Goal: Use online tool/utility

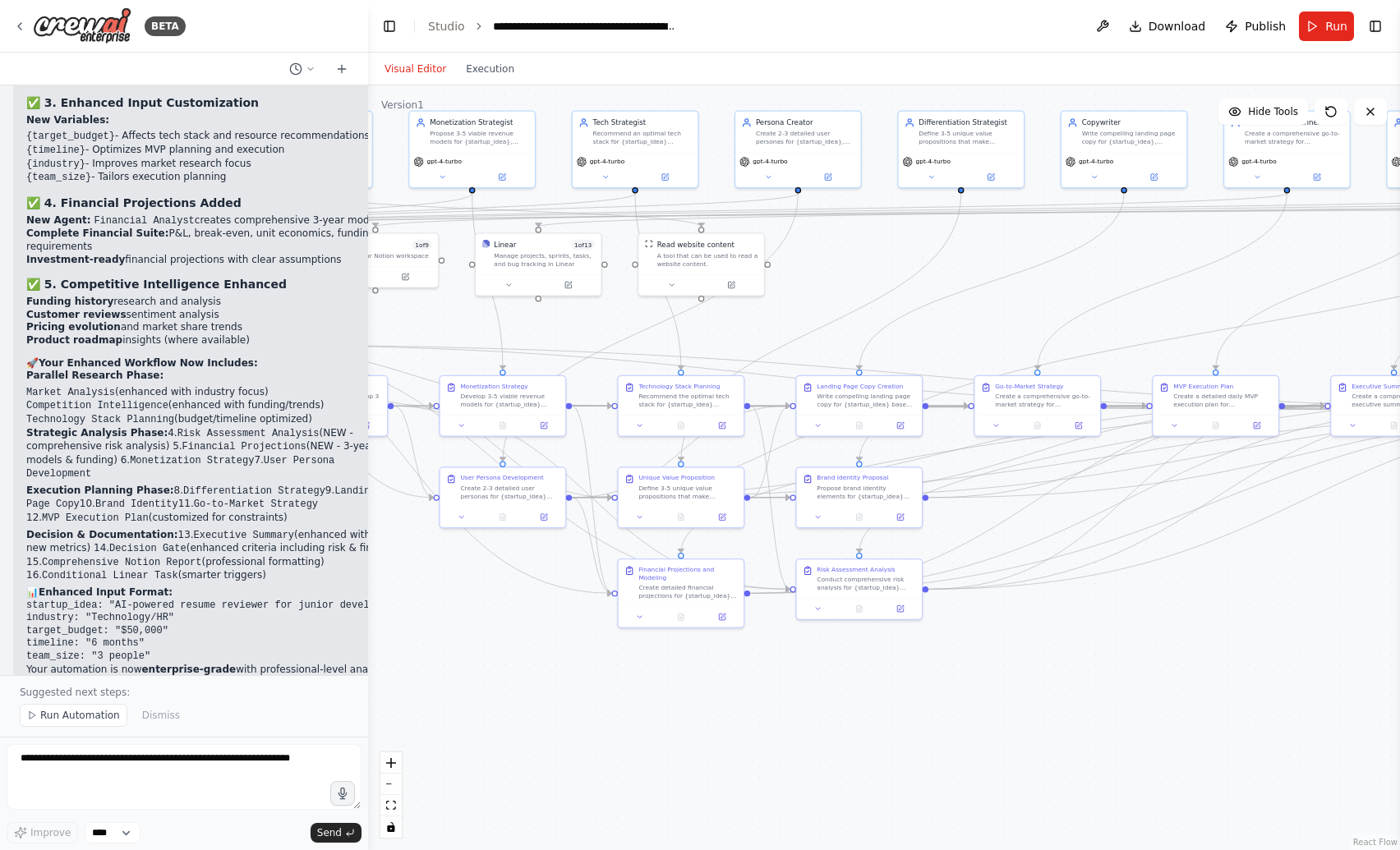
drag, startPoint x: 569, startPoint y: 503, endPoint x: 393, endPoint y: 604, distance: 202.9
click at [393, 604] on div ".deletable-edge-delete-btn { width: 20px; height: 20px; border: 0px solid #ffff…" at bounding box center [883, 467] width 1032 height 765
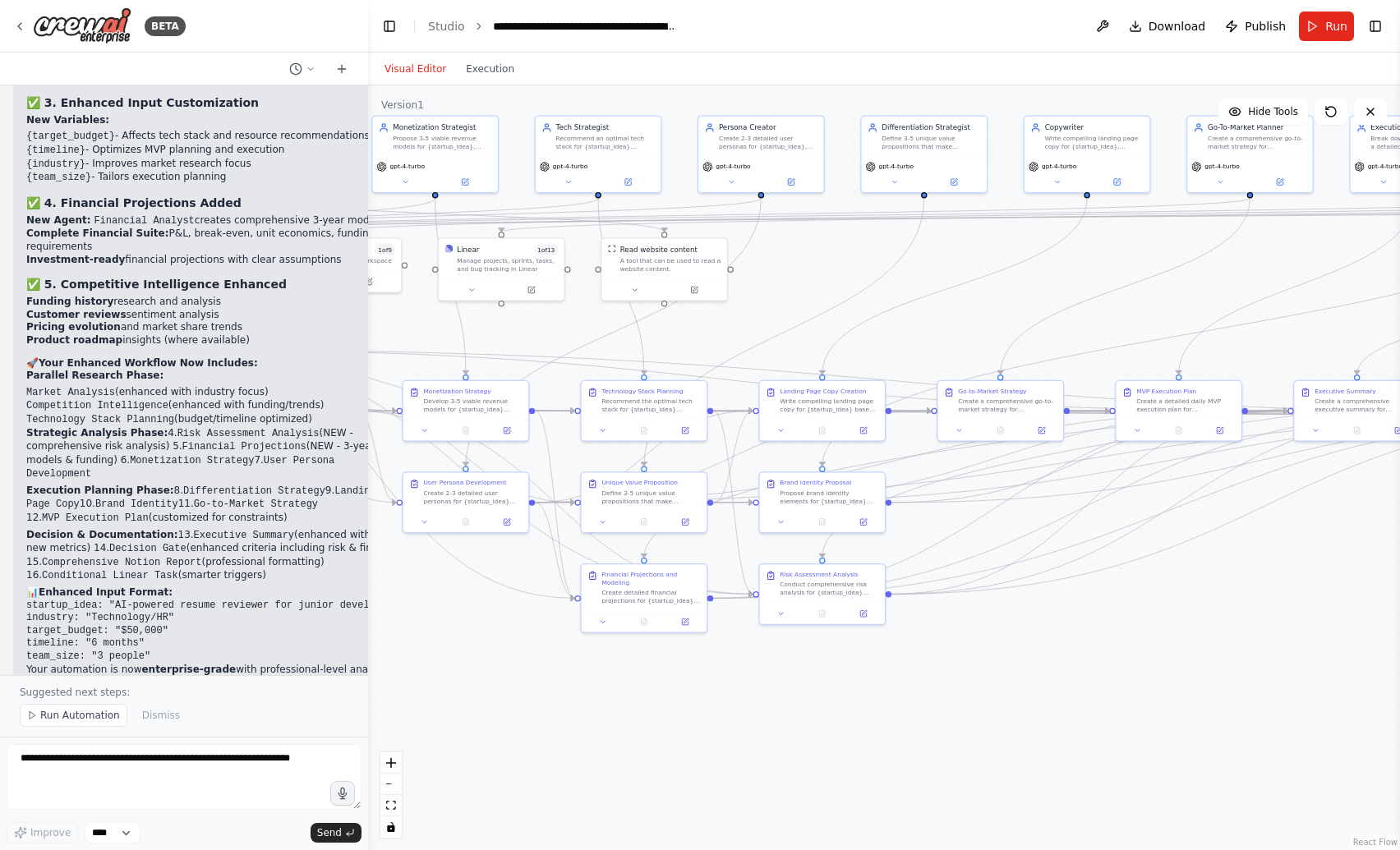
drag, startPoint x: 1036, startPoint y: 611, endPoint x: 999, endPoint y: 616, distance: 37.3
click at [999, 616] on div ".deletable-edge-delete-btn { width: 20px; height: 20px; border: 0px solid #ffff…" at bounding box center [883, 467] width 1032 height 765
click at [53, 717] on span "Run Automation" at bounding box center [80, 715] width 80 height 13
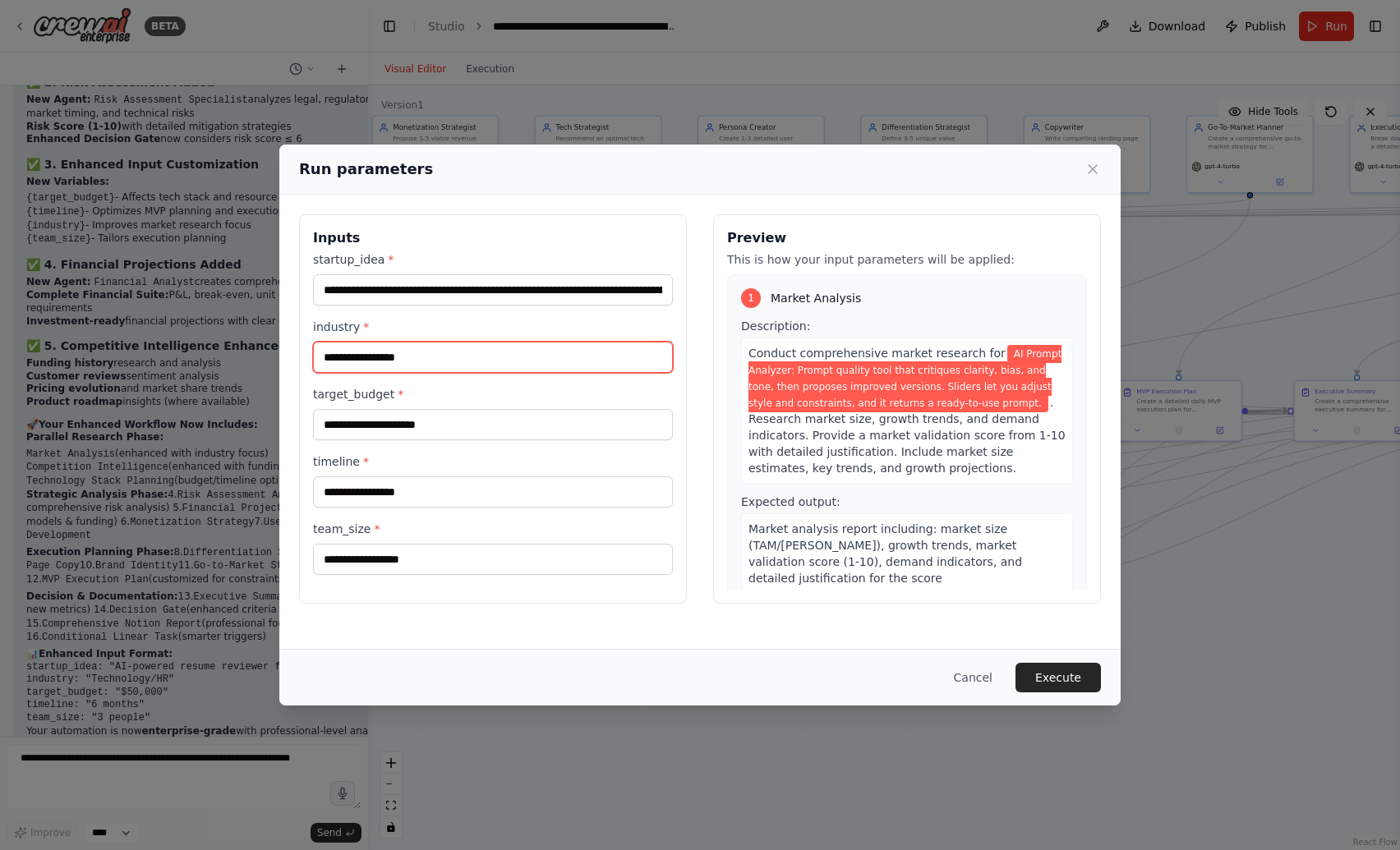
click at [557, 359] on input "industry *" at bounding box center [493, 357] width 360 height 31
type input "***"
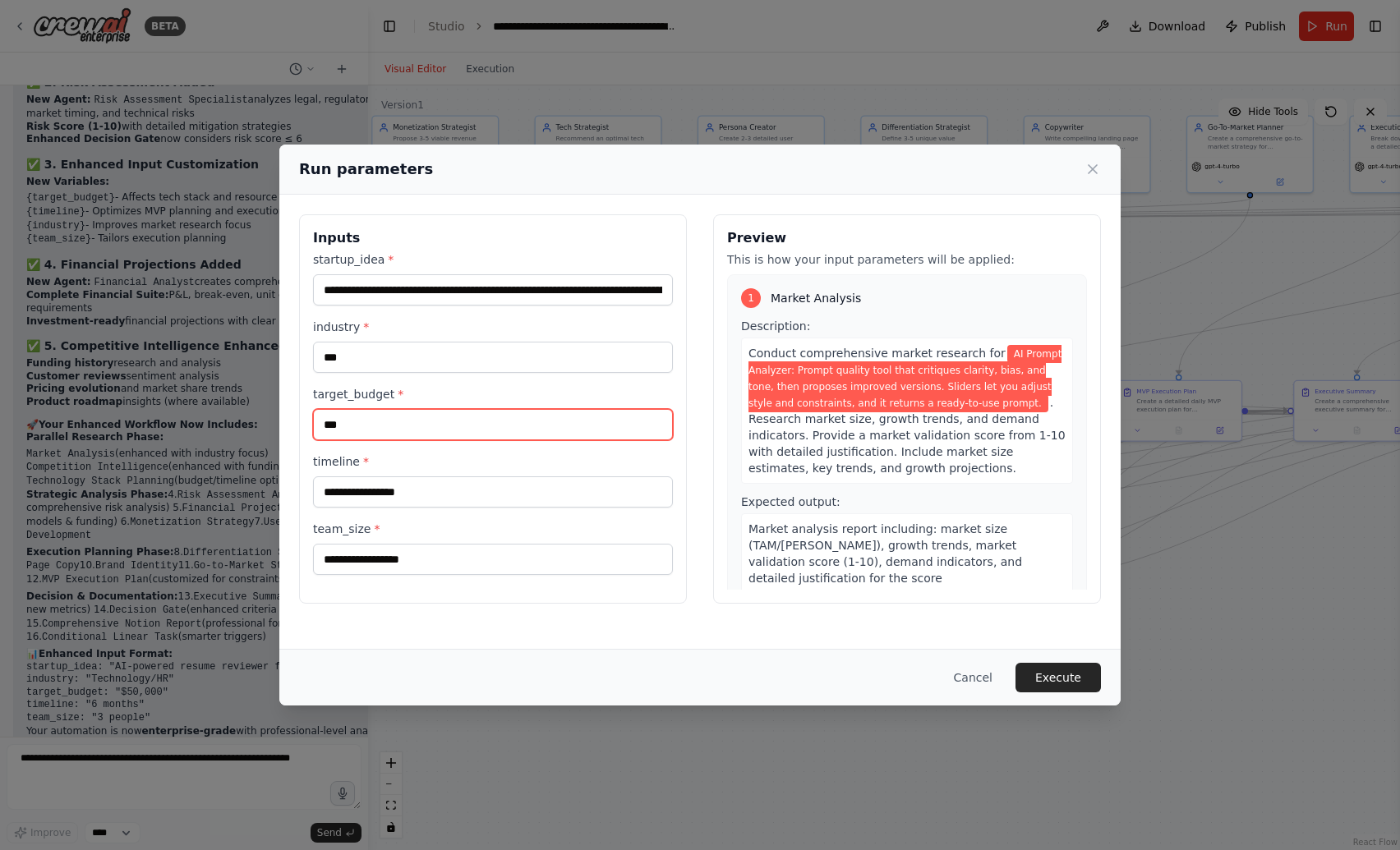
type input "***"
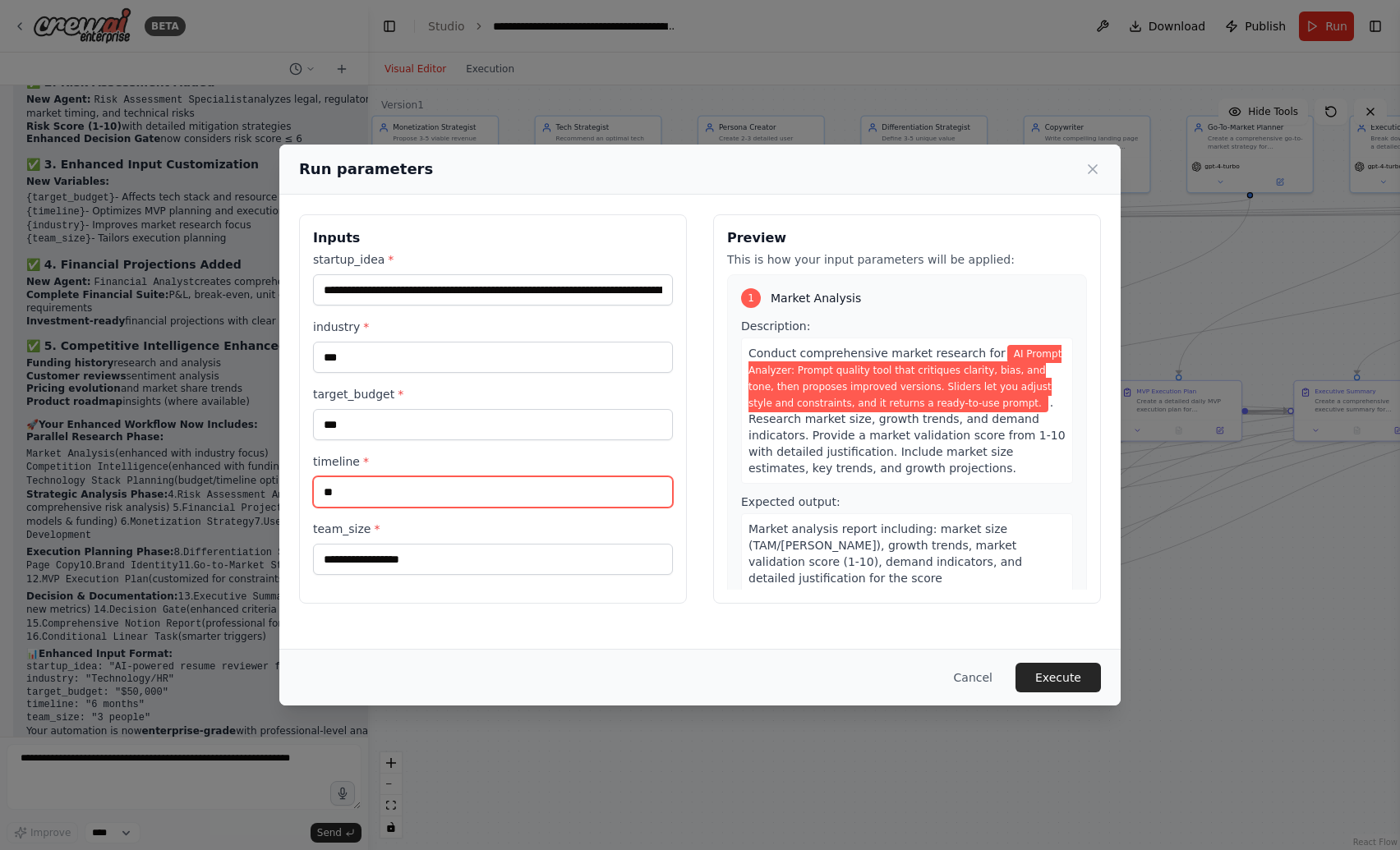
type input "*"
type input "***"
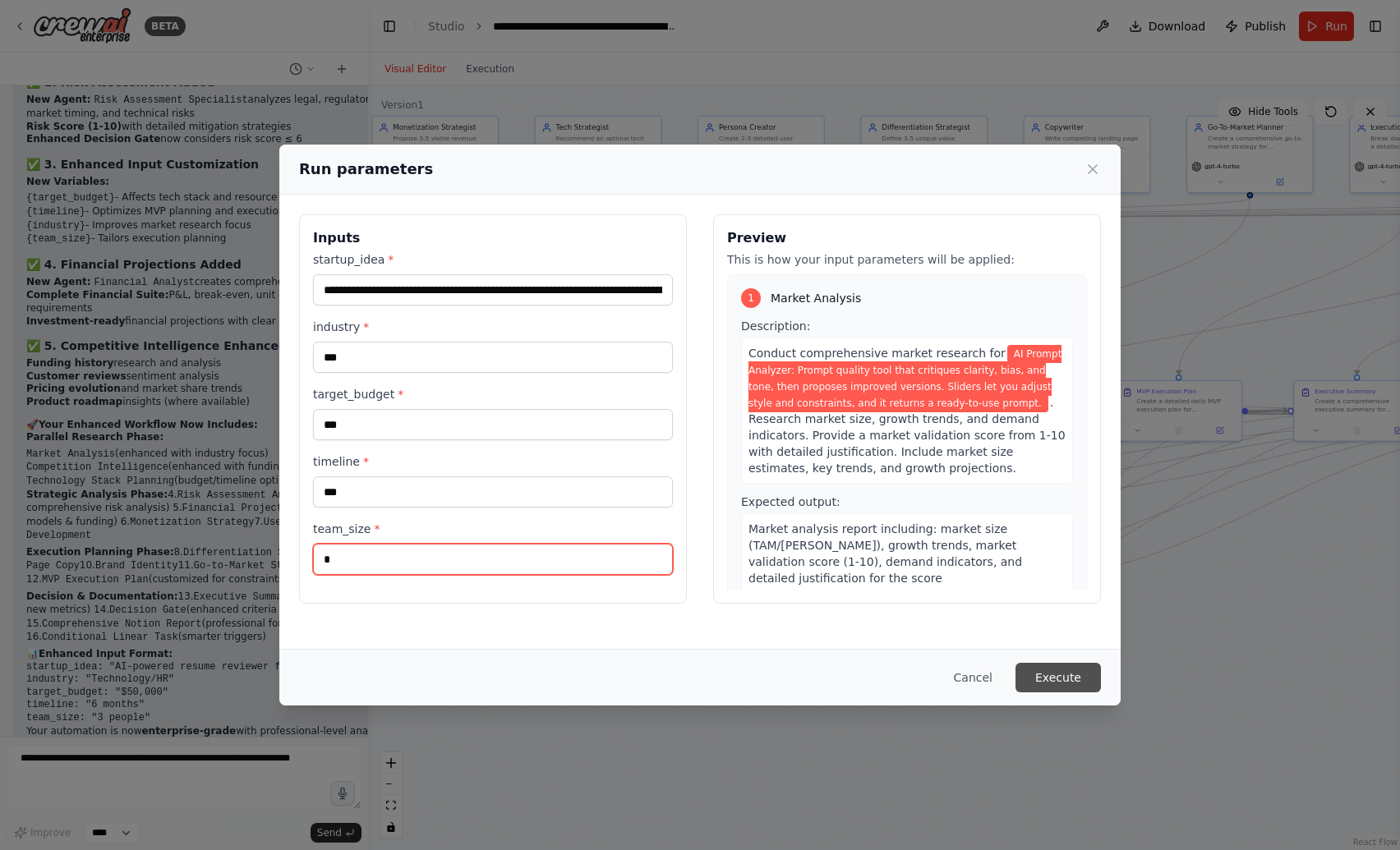
type input "*"
click at [1057, 675] on button "Execute" at bounding box center [1058, 678] width 85 height 29
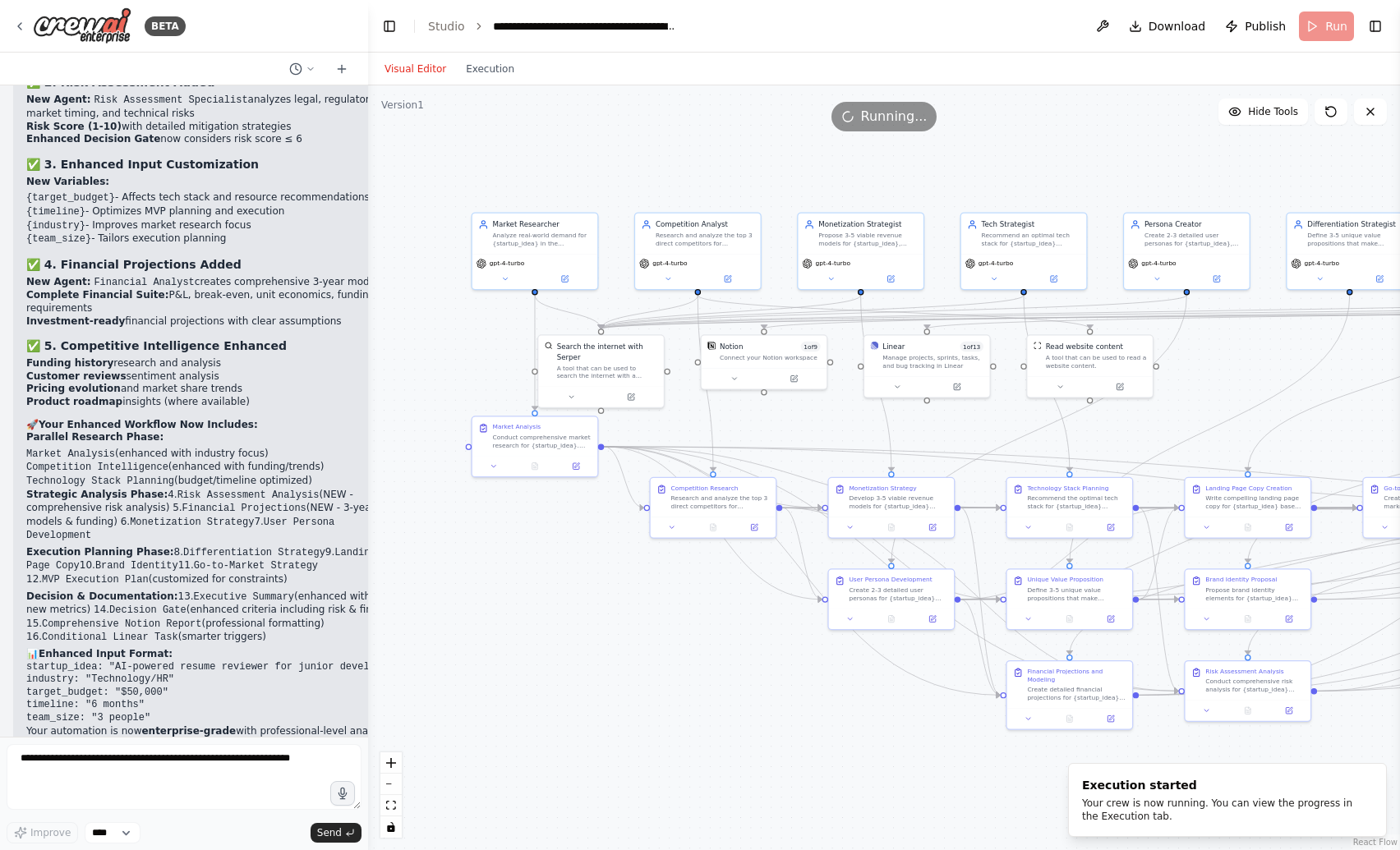
drag, startPoint x: 823, startPoint y: 280, endPoint x: 1248, endPoint y: 378, distance: 436.2
click at [1248, 378] on div ".deletable-edge-delete-btn { width: 20px; height: 20px; border: 0px solid #ffff…" at bounding box center [883, 467] width 1032 height 765
click at [394, 25] on button "Toggle Left Sidebar" at bounding box center [390, 27] width 23 height 23
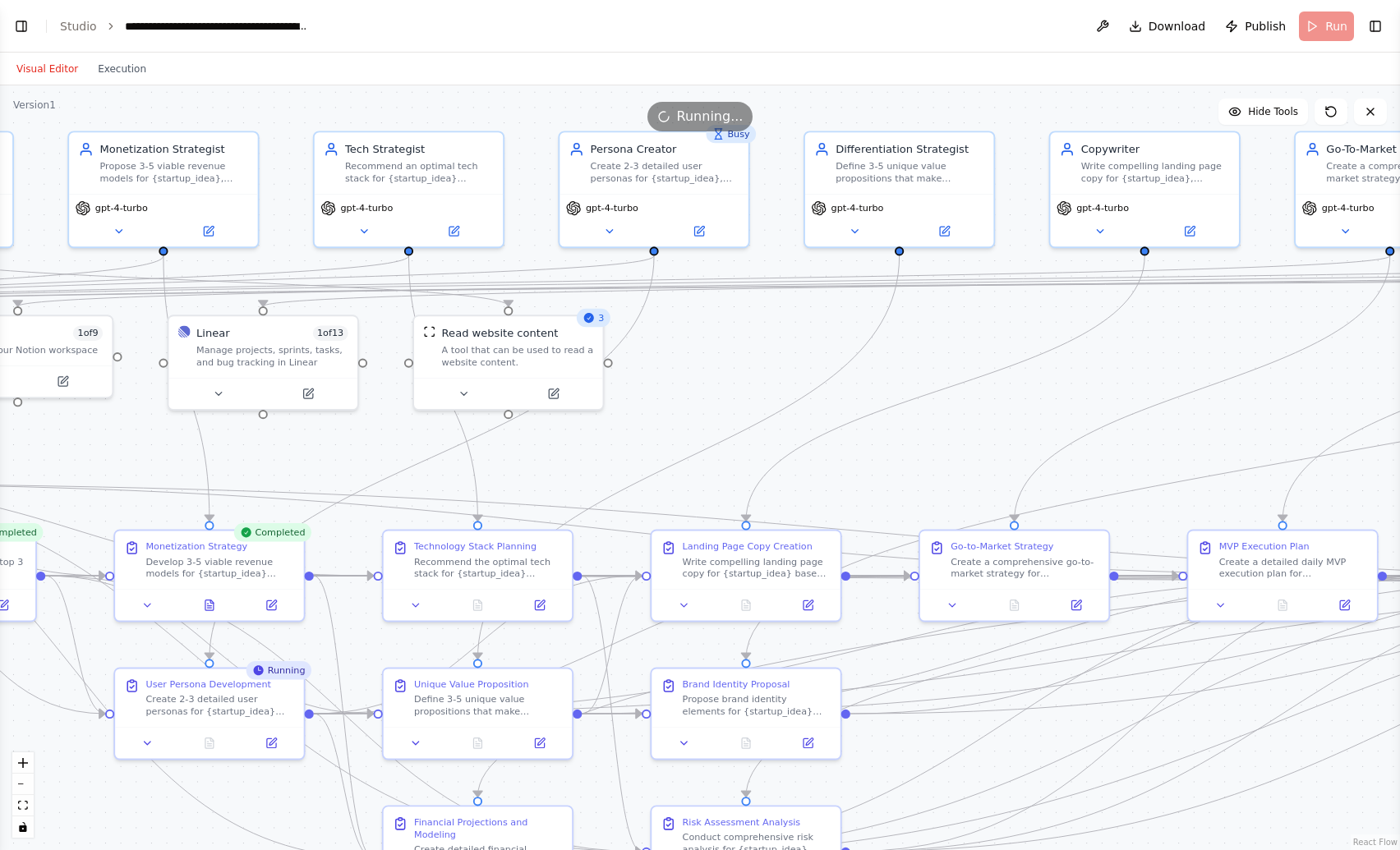
drag, startPoint x: 1151, startPoint y: 509, endPoint x: 705, endPoint y: 413, distance: 456.2
click at [705, 413] on div ".deletable-edge-delete-btn { width: 20px; height: 20px; border: 0px solid #ffff…" at bounding box center [700, 467] width 1400 height 765
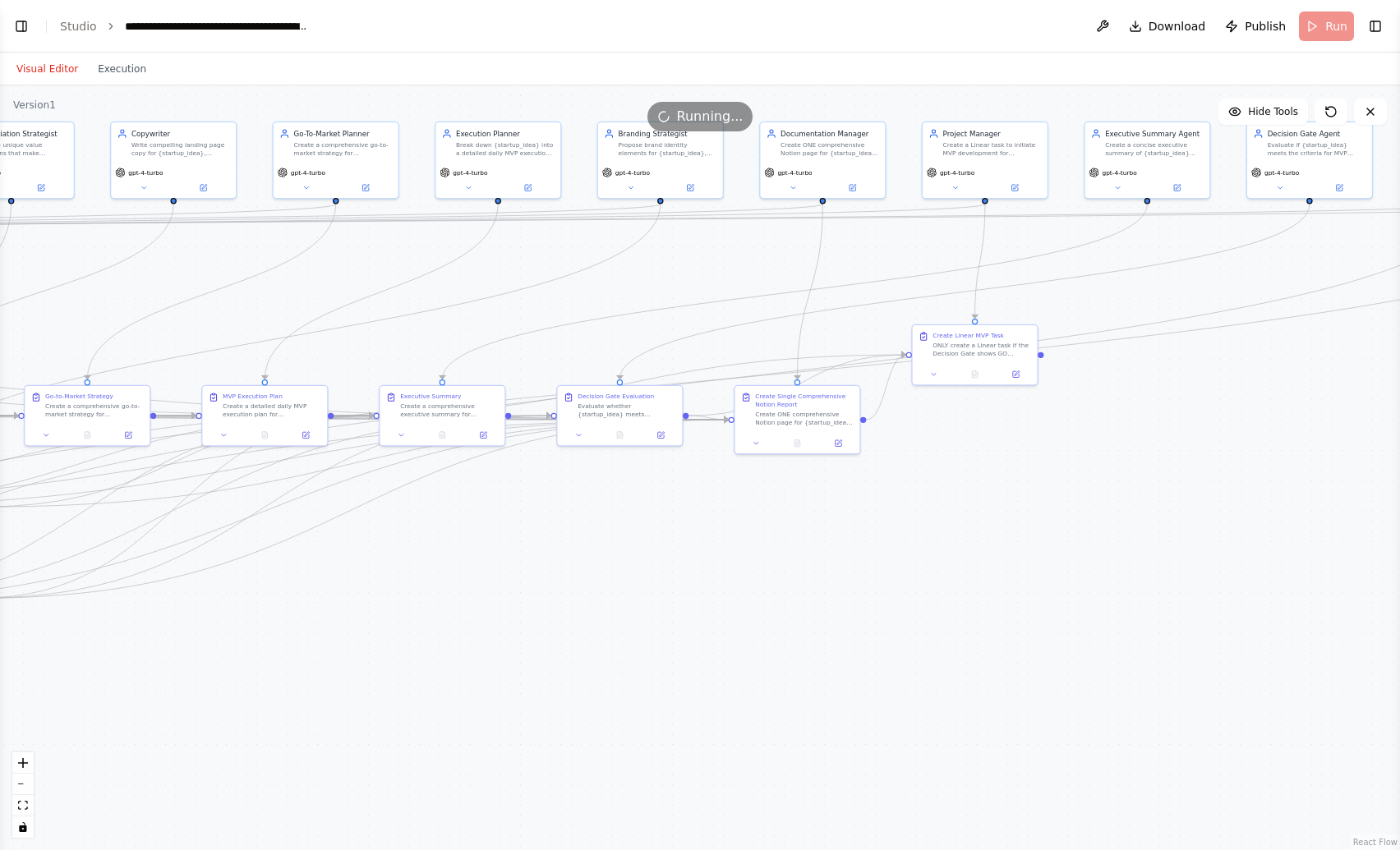
drag, startPoint x: 1213, startPoint y: 730, endPoint x: 287, endPoint y: 644, distance: 930.0
click at [287, 644] on div ".deletable-edge-delete-btn { width: 20px; height: 20px; border: 0px solid #ffff…" at bounding box center [700, 467] width 1400 height 765
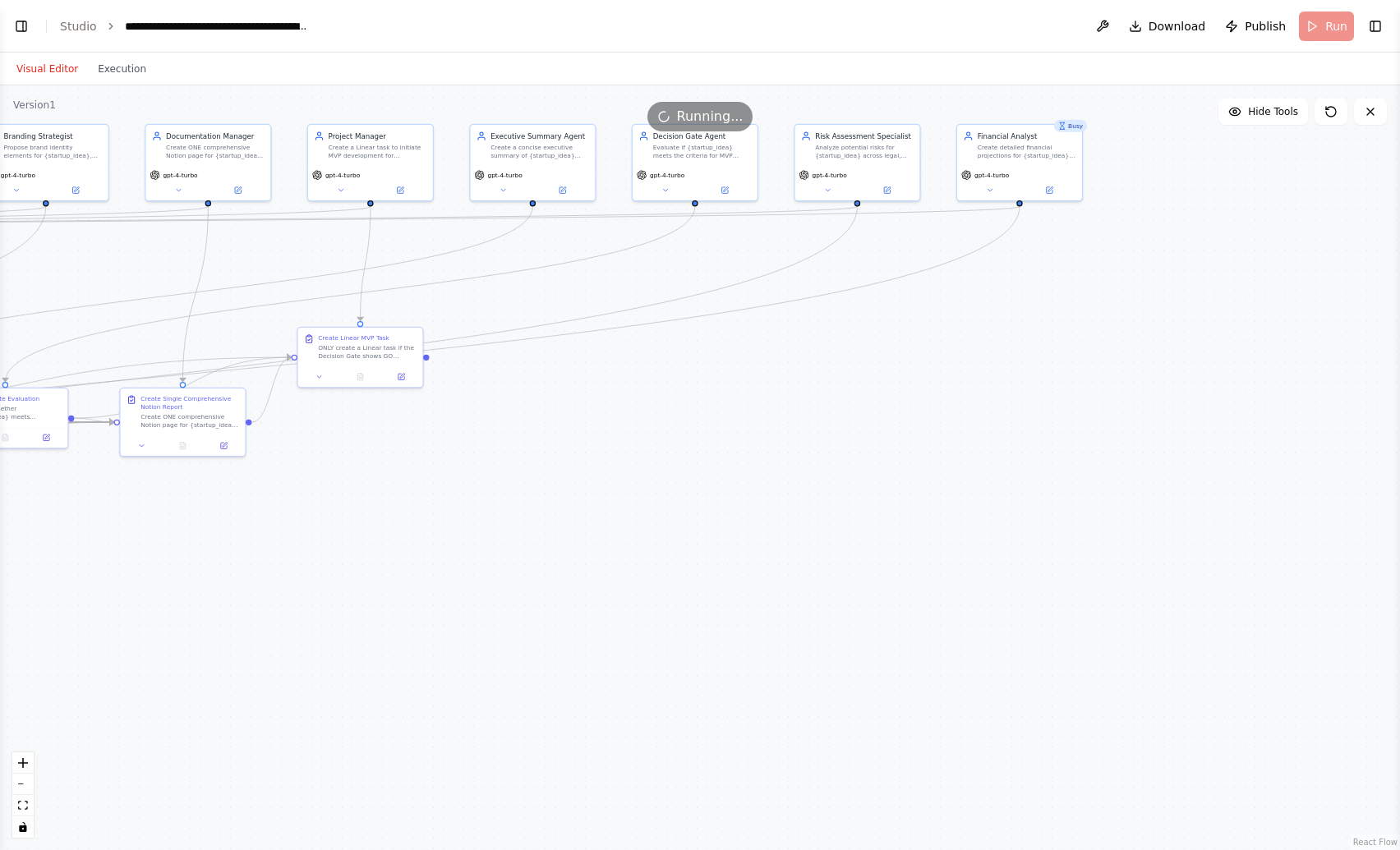
drag, startPoint x: 922, startPoint y: 654, endPoint x: 308, endPoint y: 657, distance: 614.0
click at [308, 657] on div ".deletable-edge-delete-btn { width: 20px; height: 20px; border: 0px solid #ffff…" at bounding box center [700, 467] width 1400 height 765
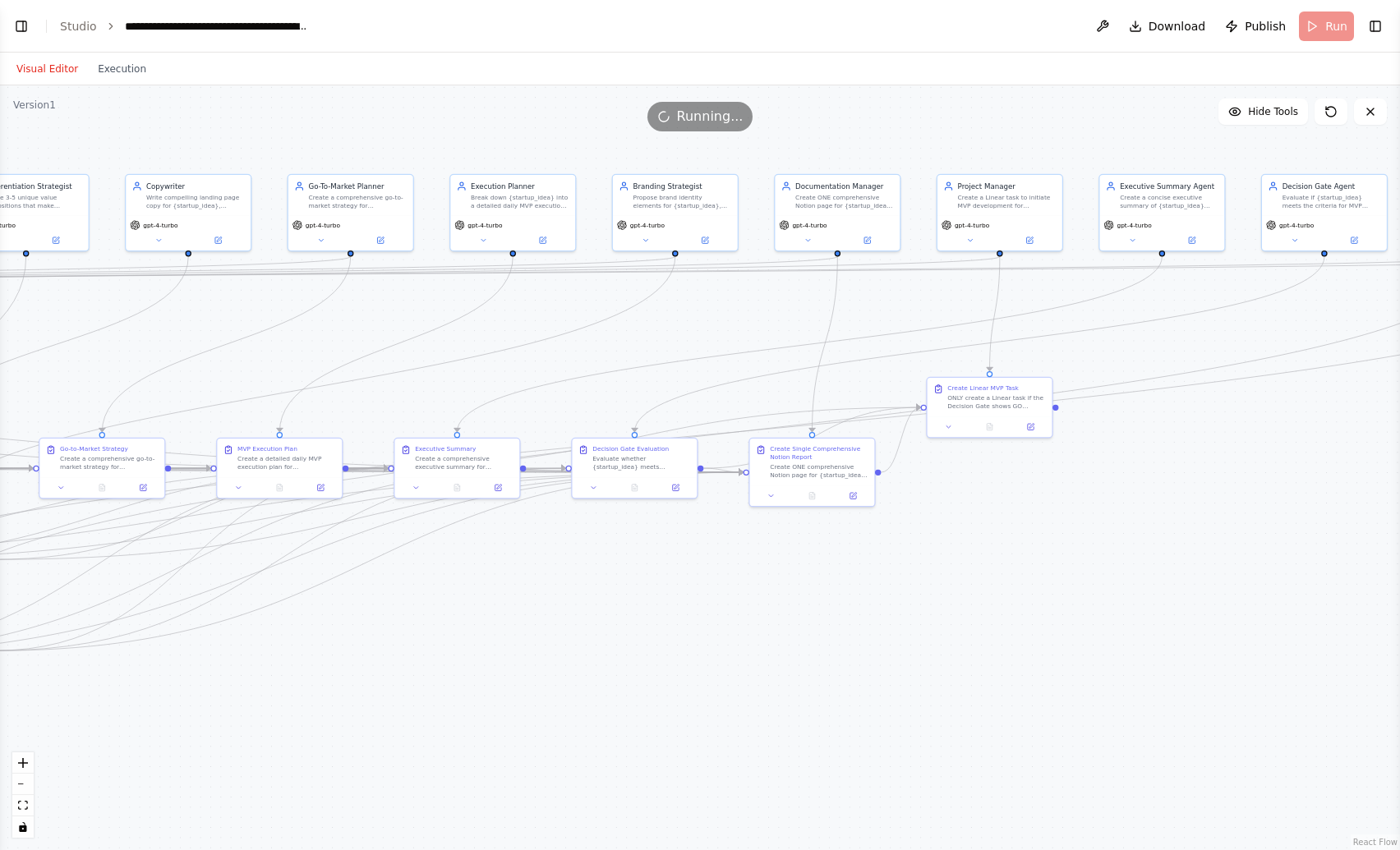
drag, startPoint x: 207, startPoint y: 571, endPoint x: 838, endPoint y: 622, distance: 633.1
click at [838, 622] on div ".deletable-edge-delete-btn { width: 20px; height: 20px; border: 0px solid #ffff…" at bounding box center [700, 467] width 1400 height 765
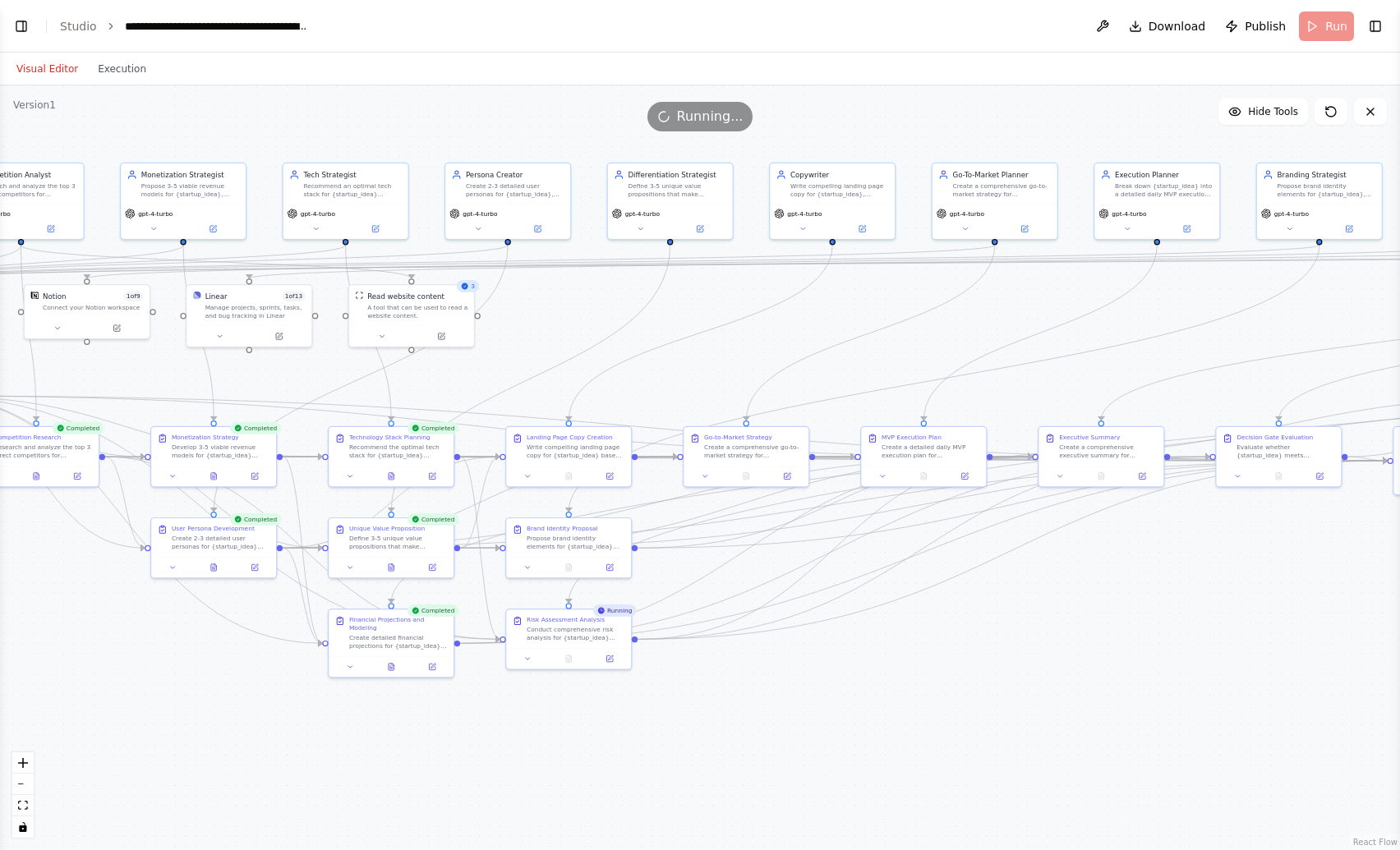
drag, startPoint x: 339, startPoint y: 673, endPoint x: 981, endPoint y: 661, distance: 642.1
click at [981, 661] on div ".deletable-edge-delete-btn { width: 20px; height: 20px; border: 0px solid #ffff…" at bounding box center [700, 467] width 1400 height 765
